Goal: Information Seeking & Learning: Learn about a topic

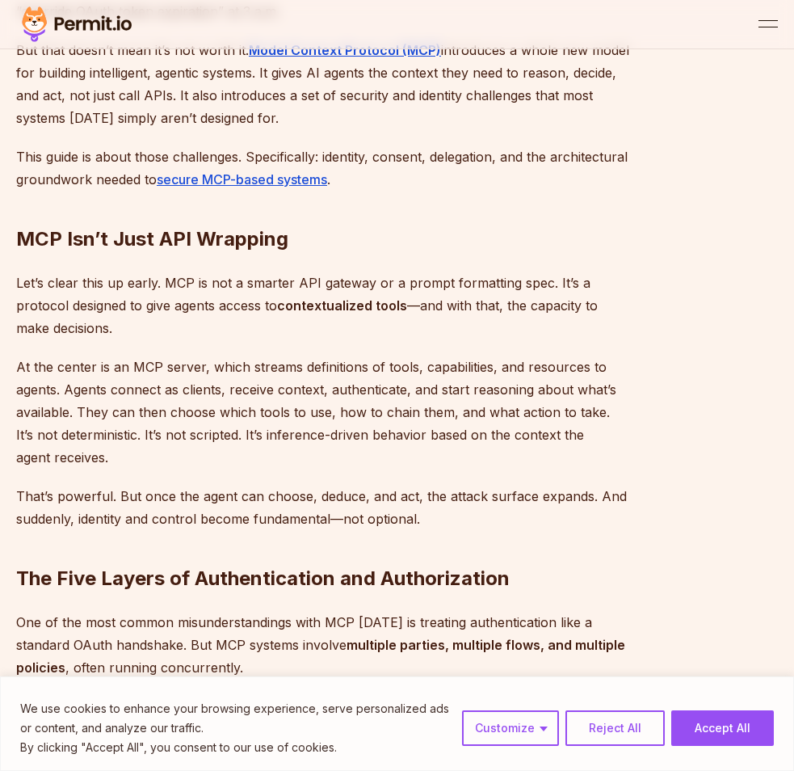
scroll to position [947, 0]
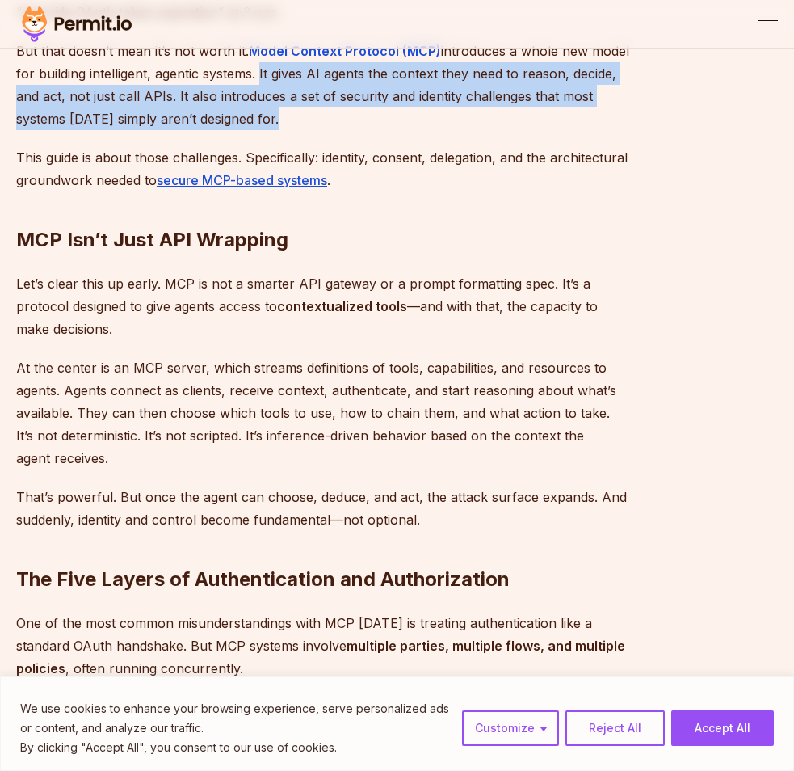
drag, startPoint x: 258, startPoint y: 73, endPoint x: 338, endPoint y: 125, distance: 95.7
click at [338, 125] on p "But that doesn’t mean it’s not worth it. Model Context Protocol (MCP) introduce…" at bounding box center [326, 85] width 621 height 91
copy p "It gives AI agents the context they need to reason, decide, and act, not just c…"
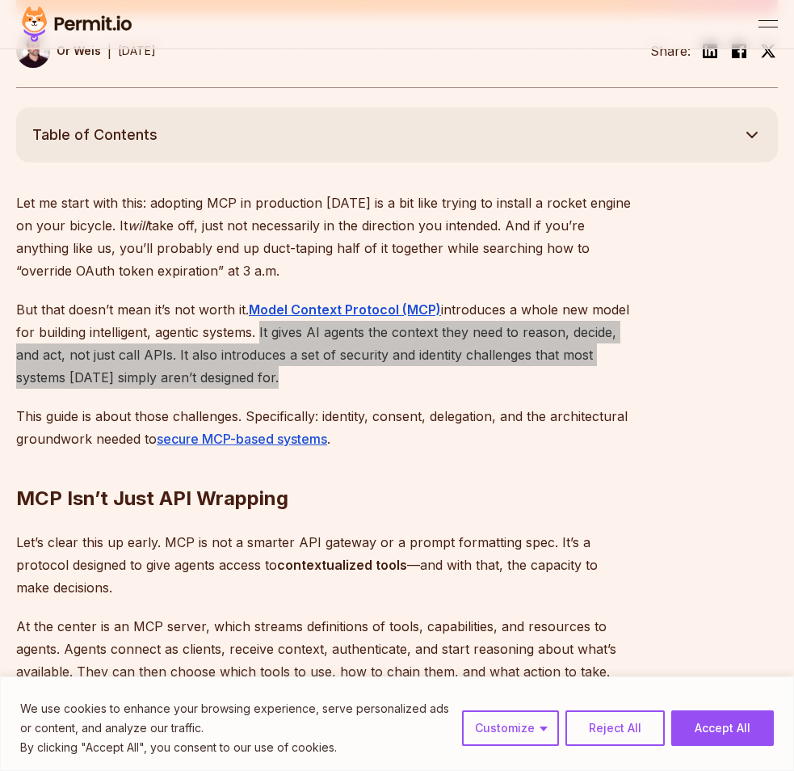
scroll to position [691, 0]
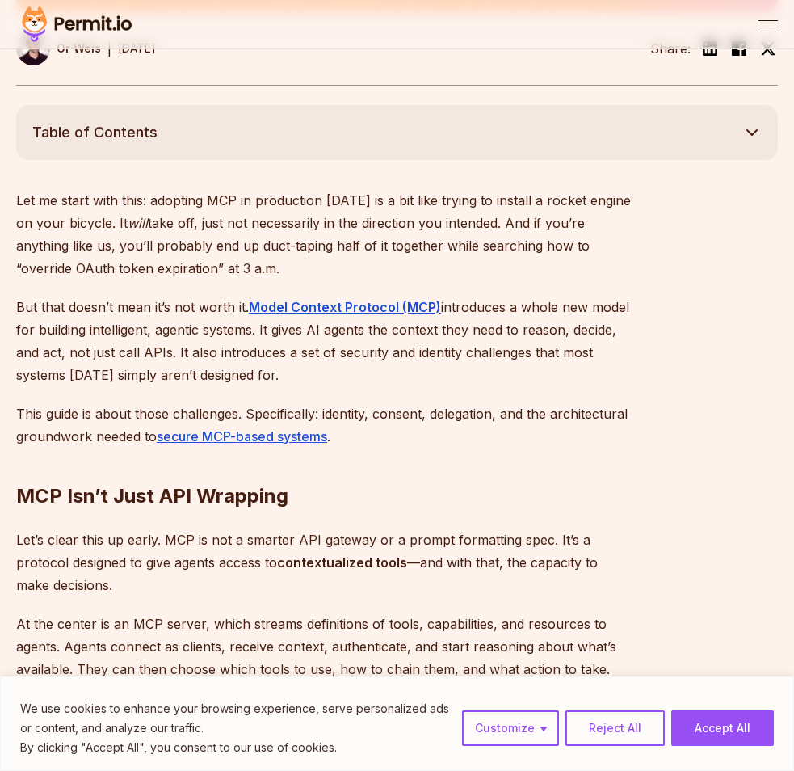
click at [436, 438] on h2 "MCP Isn’t Just API Wrapping" at bounding box center [326, 464] width 621 height 91
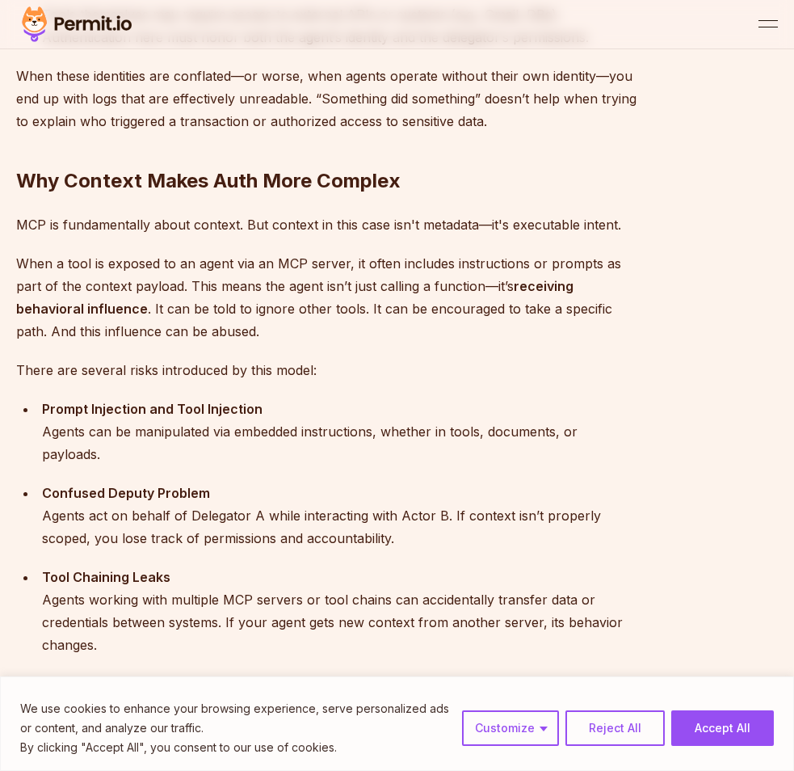
scroll to position [2040, 0]
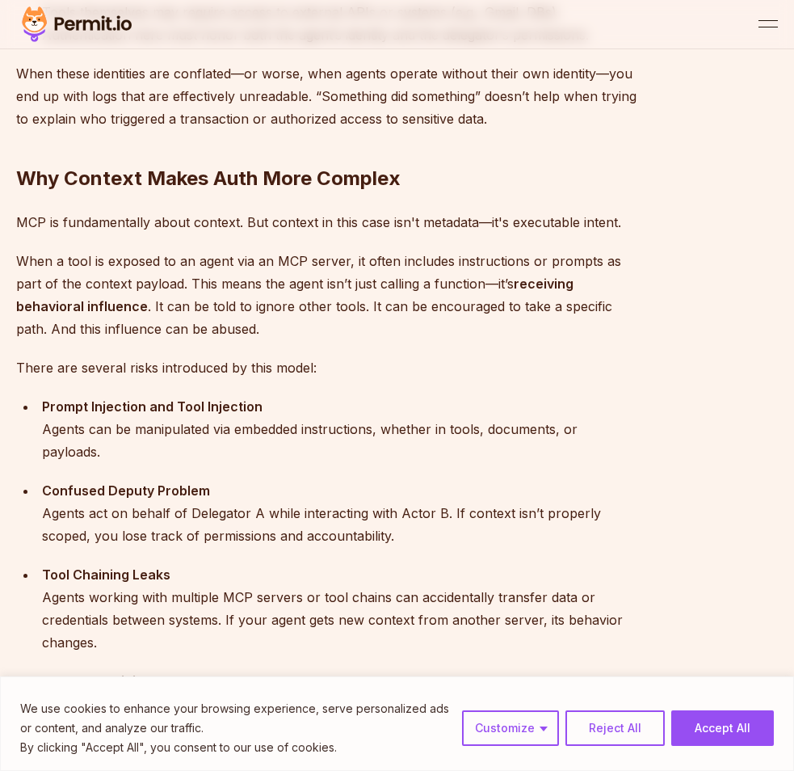
drag, startPoint x: 554, startPoint y: 397, endPoint x: 360, endPoint y: 154, distance: 311.6
click at [360, 154] on h2 "Why Context Makes Auth More Complex" at bounding box center [326, 146] width 621 height 91
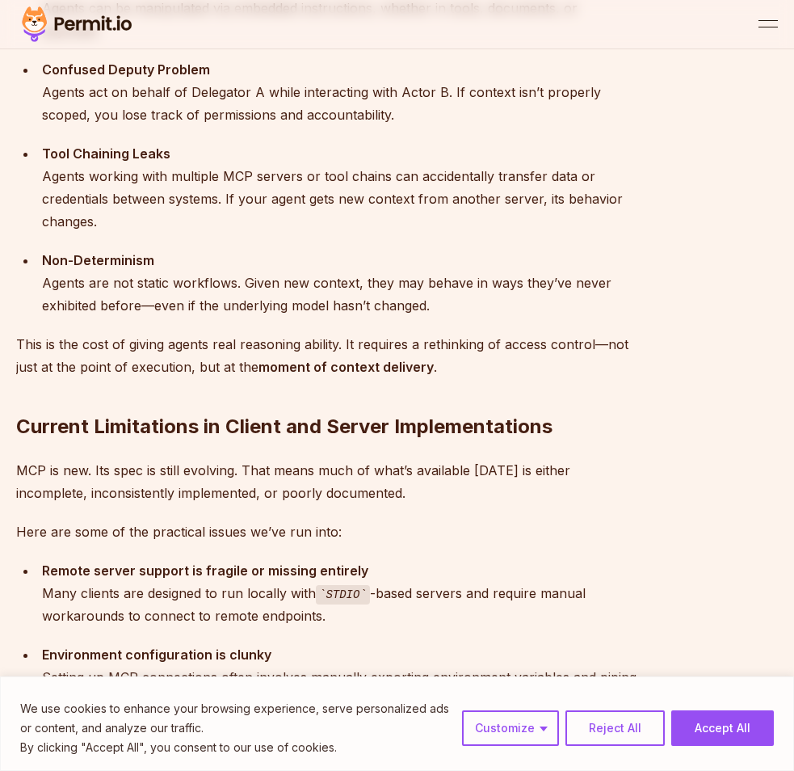
scroll to position [2462, 0]
click at [520, 441] on div "Let me start with this: adopting MCP in production [DATE] is a bit like trying …" at bounding box center [326, 591] width 621 height 4346
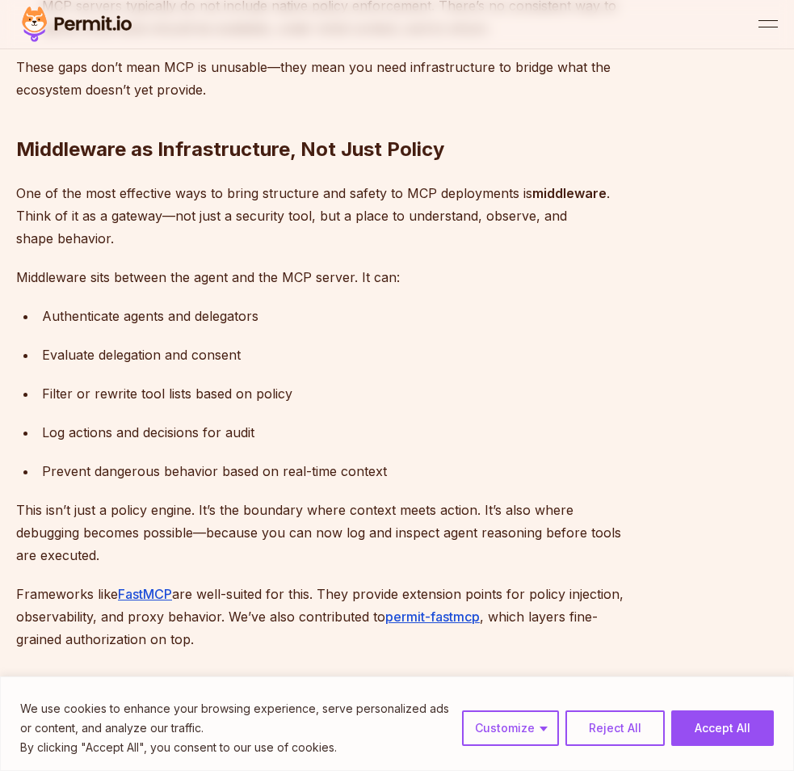
scroll to position [3302, 0]
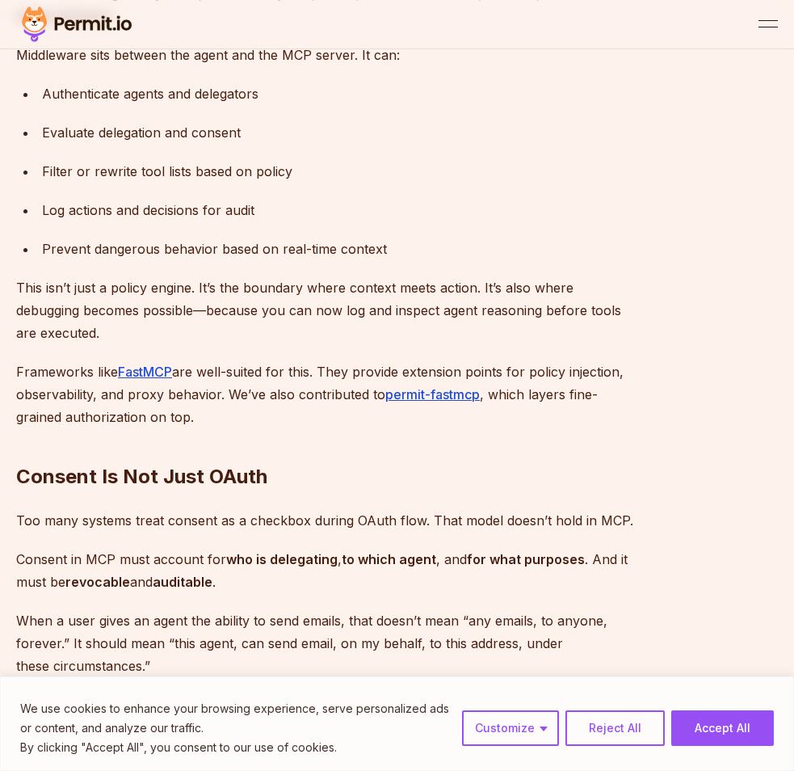
scroll to position [3525, 0]
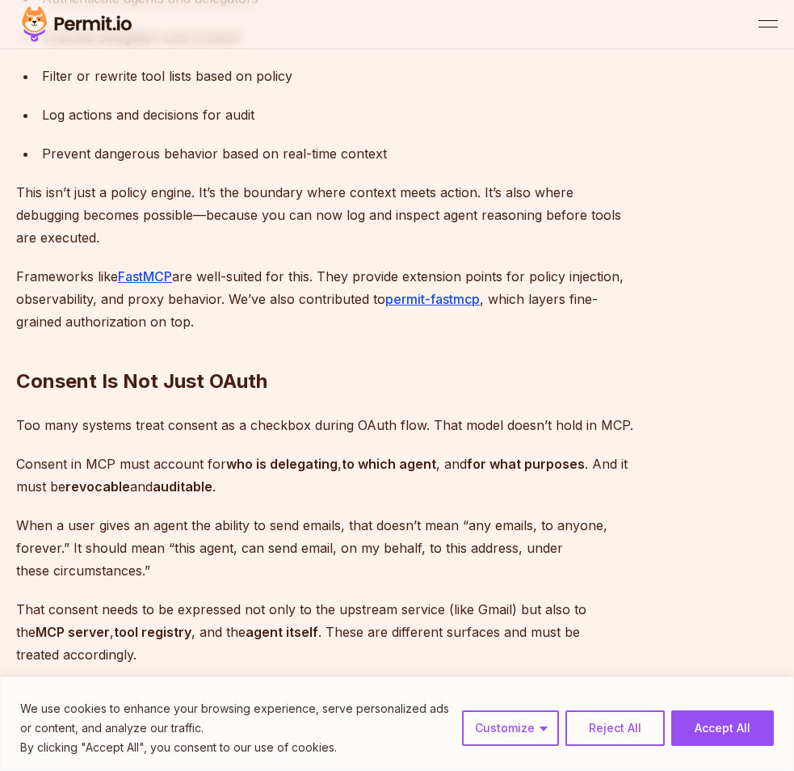
scroll to position [3619, 0]
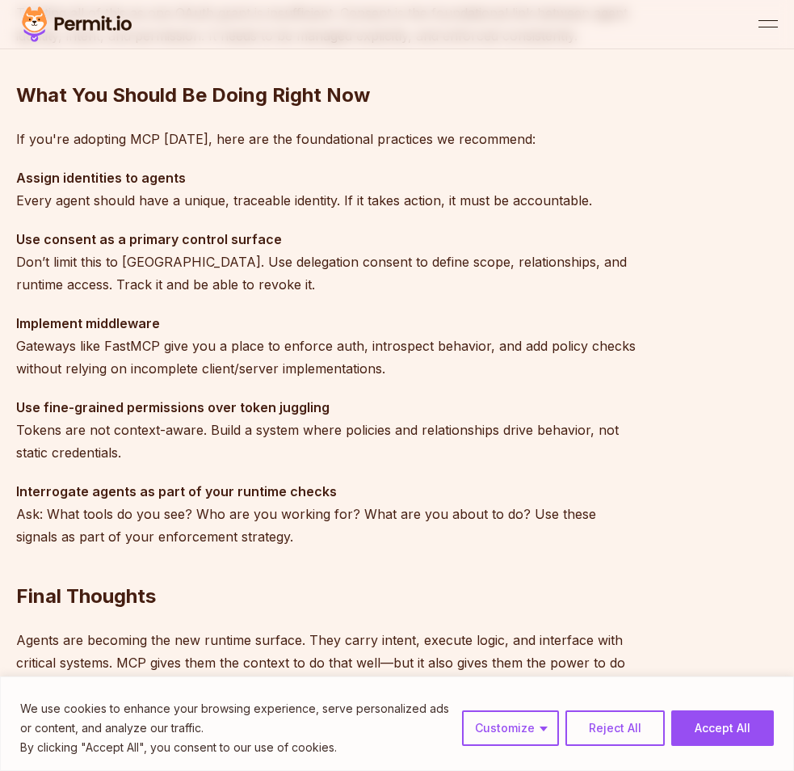
scroll to position [4298, 0]
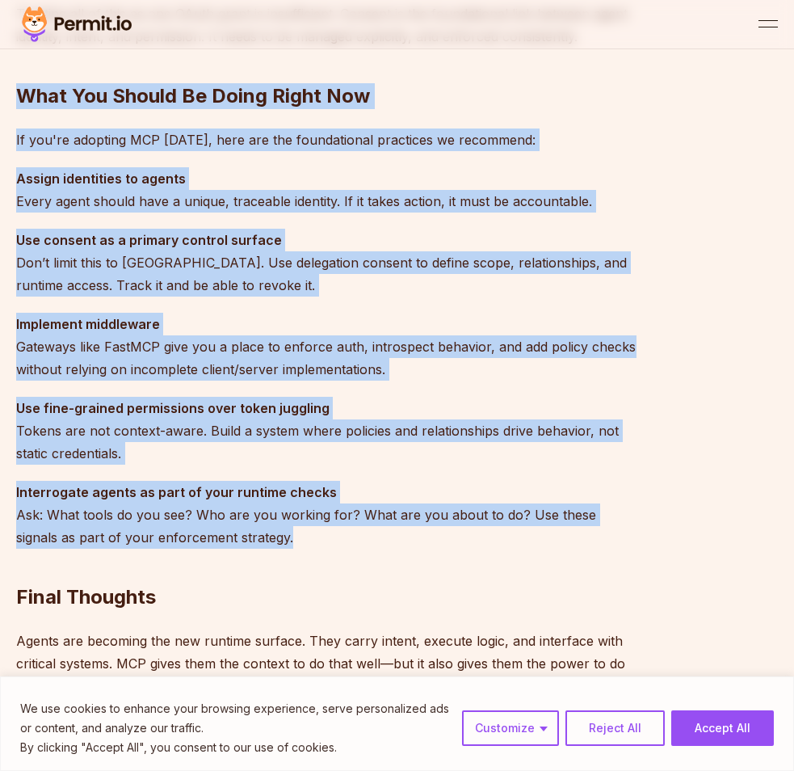
drag, startPoint x: 19, startPoint y: 95, endPoint x: 243, endPoint y: 531, distance: 490.9
copy div "What You Should Be Doing Right Now If you're adopting MCP [DATE], here are the …"
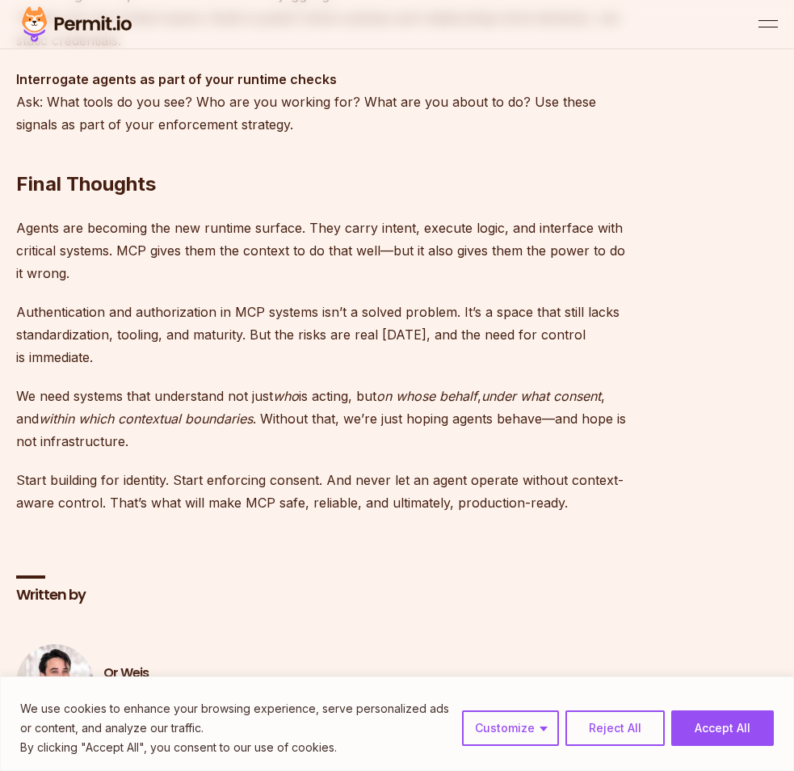
scroll to position [4719, 0]
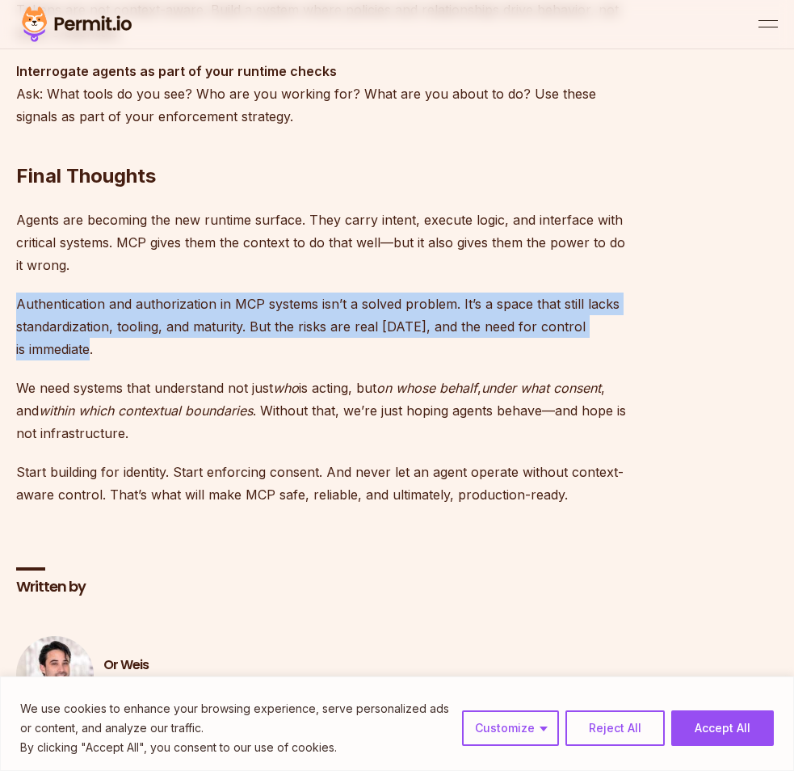
drag, startPoint x: 107, startPoint y: 352, endPoint x: 11, endPoint y: 310, distance: 105.3
copy p "Authentication and authorization in MCP systems isn’t a solved problem. It’s a …"
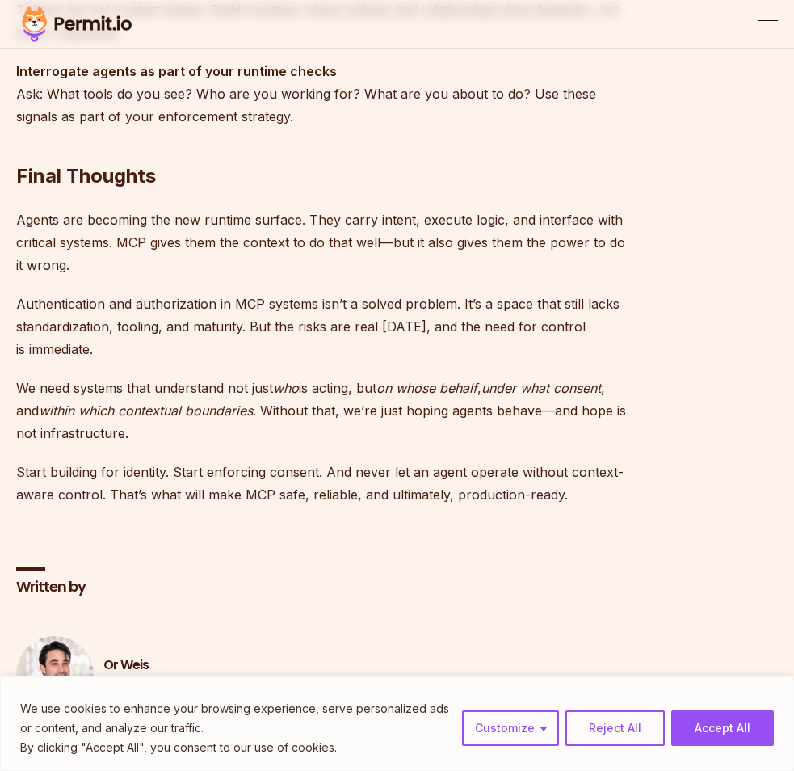
click at [230, 436] on p "We need systems that understand not just who is acting, but on whose behalf , u…" at bounding box center [326, 411] width 621 height 68
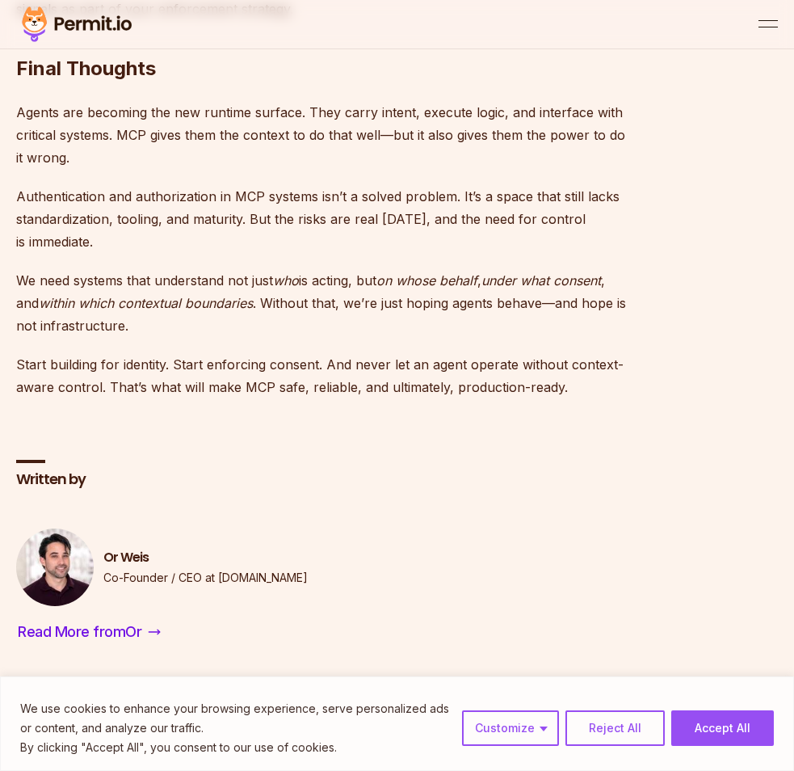
scroll to position [4828, 0]
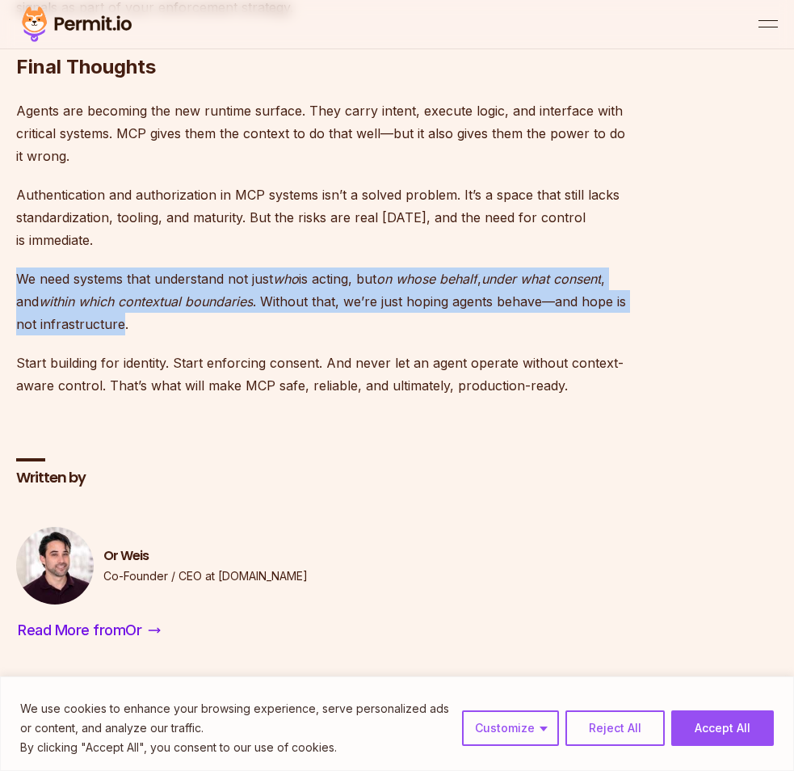
drag, startPoint x: 121, startPoint y: 325, endPoint x: -6, endPoint y: 275, distance: 137.2
copy p "We need systems that understand not just who is acting, but on whose behalf , u…"
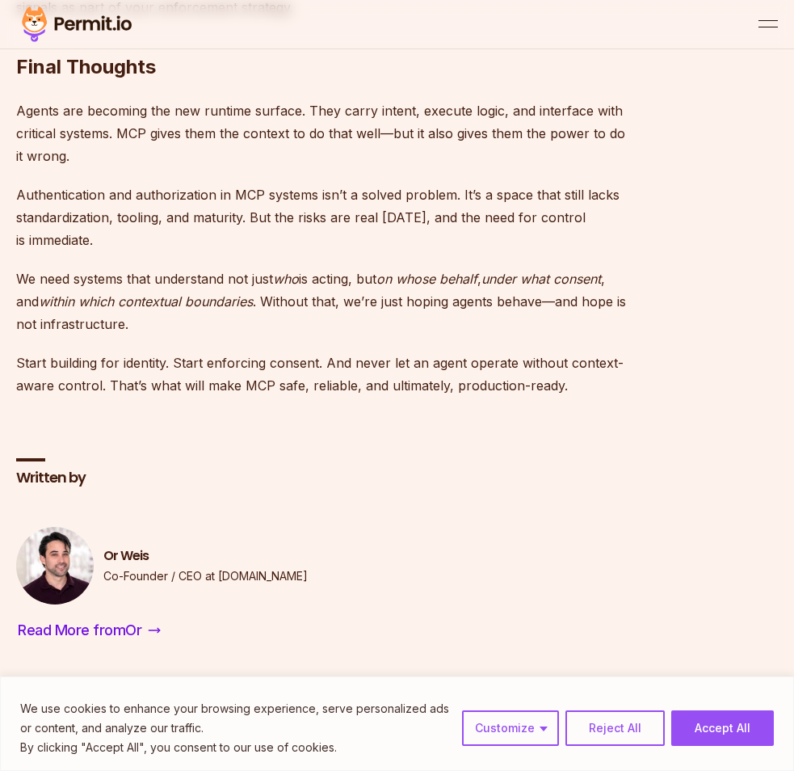
click at [177, 392] on p "Start building for identity. Start enforcing consent. And never let an agent op…" at bounding box center [326, 374] width 621 height 45
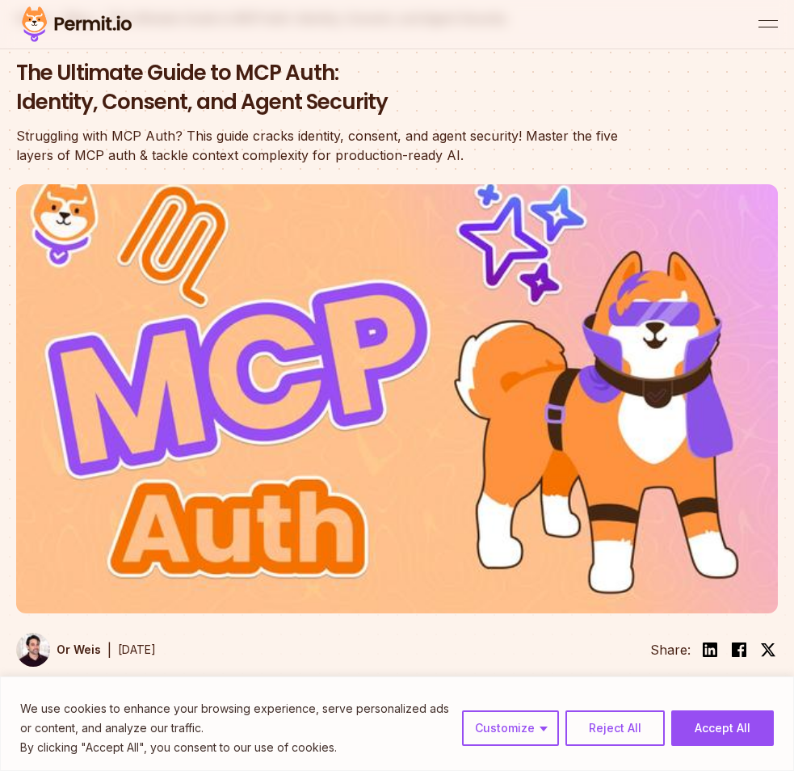
scroll to position [0, 0]
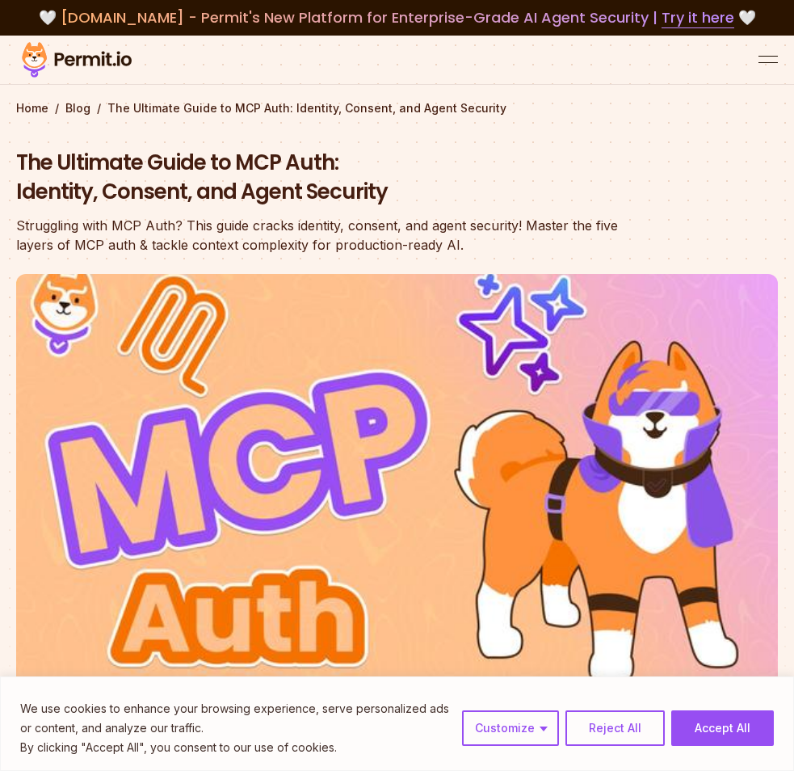
click at [82, 57] on img at bounding box center [76, 60] width 121 height 42
